Goal: Information Seeking & Learning: Learn about a topic

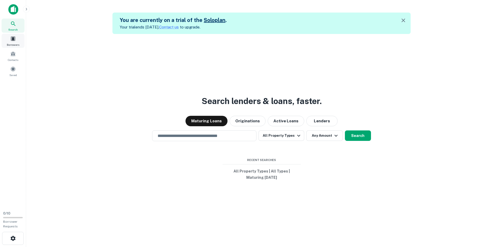
click at [14, 44] on span "Borrowers" at bounding box center [13, 45] width 13 height 4
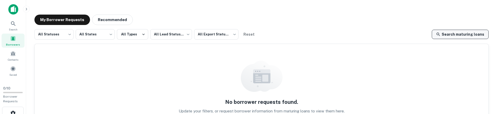
click at [452, 34] on link "Search maturing loans" at bounding box center [460, 34] width 57 height 9
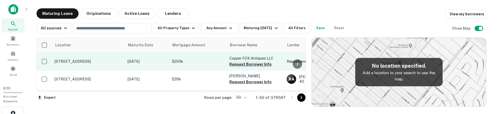
click at [249, 65] on button "Request Borrower Info" at bounding box center [250, 64] width 42 height 6
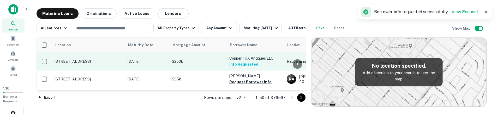
click at [241, 65] on button "Info Requested" at bounding box center [243, 64] width 29 height 6
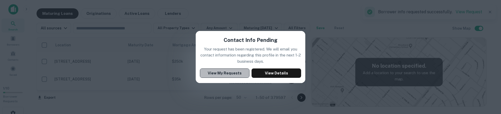
click at [220, 76] on button "View My Requests" at bounding box center [225, 73] width 50 height 9
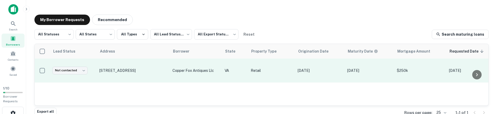
click at [168, 73] on td "[STREET_ADDRESS]" at bounding box center [133, 71] width 73 height 24
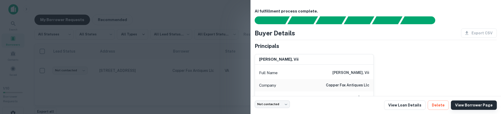
click at [476, 105] on link "View Borrower Page" at bounding box center [474, 105] width 46 height 9
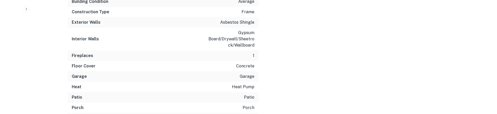
scroll to position [887, 0]
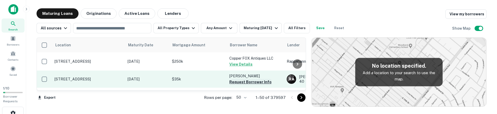
click at [241, 83] on button "Request Borrower Info" at bounding box center [250, 82] width 42 height 6
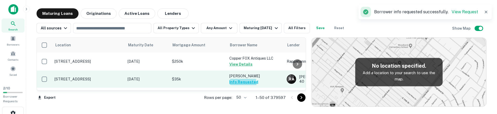
click at [236, 83] on button "Info Requested" at bounding box center [243, 82] width 29 height 6
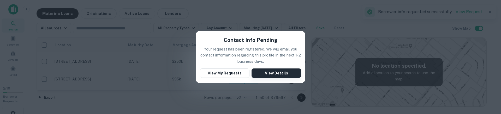
click at [279, 76] on button "View Details" at bounding box center [276, 73] width 50 height 9
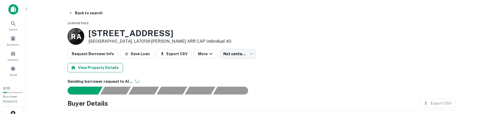
click at [108, 71] on button "View Property Details" at bounding box center [95, 67] width 55 height 9
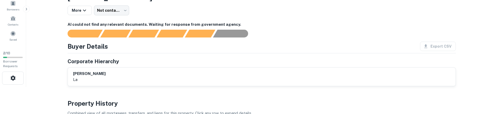
scroll to position [25, 0]
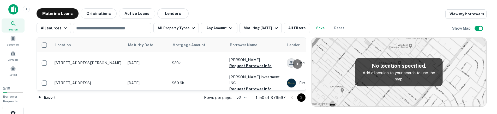
scroll to position [443, 0]
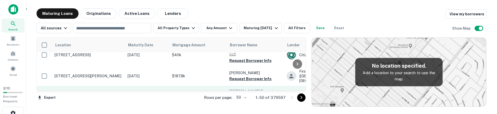
click at [253, 100] on button "Request Borrower Info" at bounding box center [250, 103] width 42 height 6
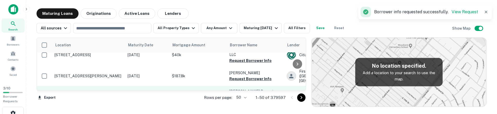
click at [235, 100] on button "Info Requested" at bounding box center [243, 103] width 29 height 6
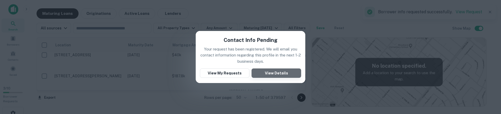
click at [271, 71] on button "View Details" at bounding box center [276, 73] width 50 height 9
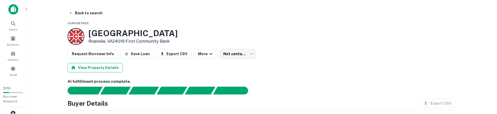
click at [111, 69] on button "View Property Details" at bounding box center [95, 67] width 55 height 9
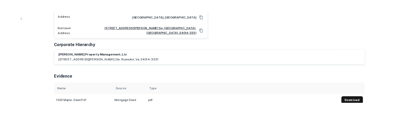
scroll to position [130, 0]
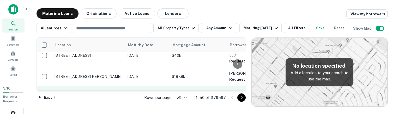
scroll to position [443, 0]
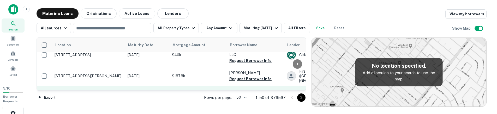
click at [240, 100] on button "View Details" at bounding box center [240, 103] width 23 height 6
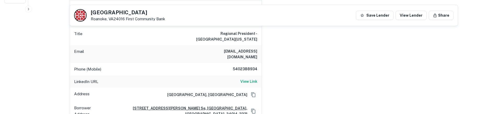
scroll to position [78, 0]
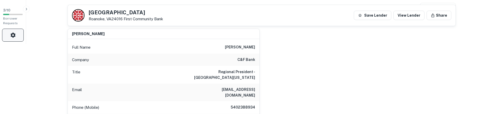
click at [10, 35] on icon "button" at bounding box center [13, 35] width 6 height 6
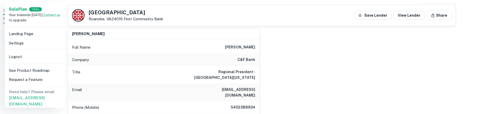
click at [20, 60] on li "Logout" at bounding box center [35, 56] width 56 height 9
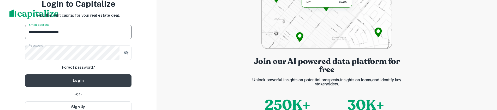
click at [76, 38] on input "**********" at bounding box center [78, 32] width 106 height 15
type input "*"
click at [82, 37] on input "Email address" at bounding box center [78, 32] width 106 height 15
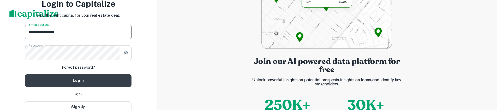
type input "**********"
drag, startPoint x: 122, startPoint y: 51, endPoint x: 118, endPoint y: 54, distance: 5.0
click at [122, 51] on div "Password" at bounding box center [78, 53] width 106 height 15
drag, startPoint x: 124, startPoint y: 52, endPoint x: 122, endPoint y: 53, distance: 3.3
click at [123, 53] on button "button" at bounding box center [126, 52] width 9 height 9
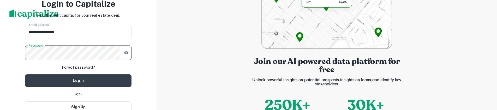
drag, startPoint x: 152, startPoint y: 89, endPoint x: 146, endPoint y: 90, distance: 6.1
click at [152, 89] on div "**********" at bounding box center [78, 55] width 157 height 110
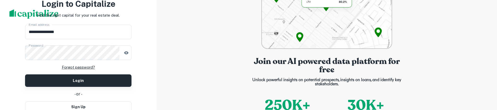
click at [107, 83] on button "Login" at bounding box center [78, 81] width 106 height 13
